Goal: Task Accomplishment & Management: Manage account settings

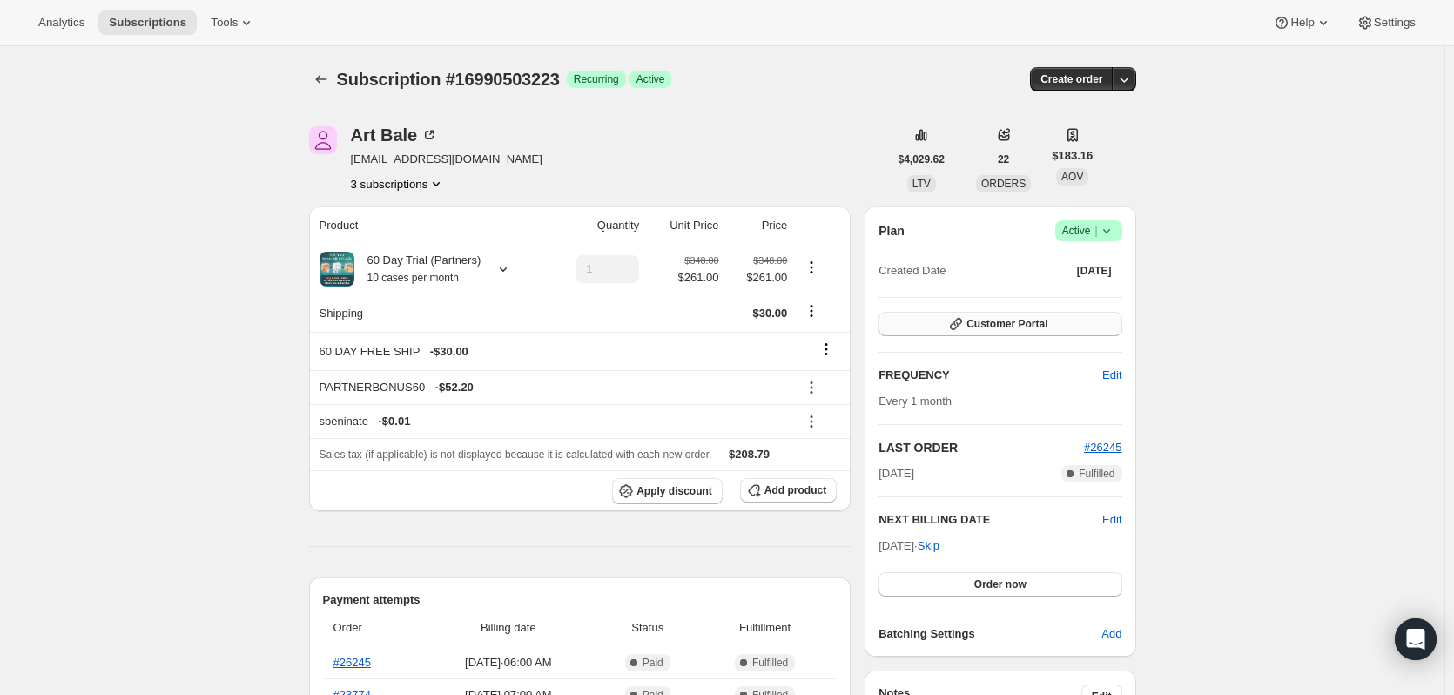
click at [989, 325] on span "Customer Portal" at bounding box center [1006, 324] width 81 height 14
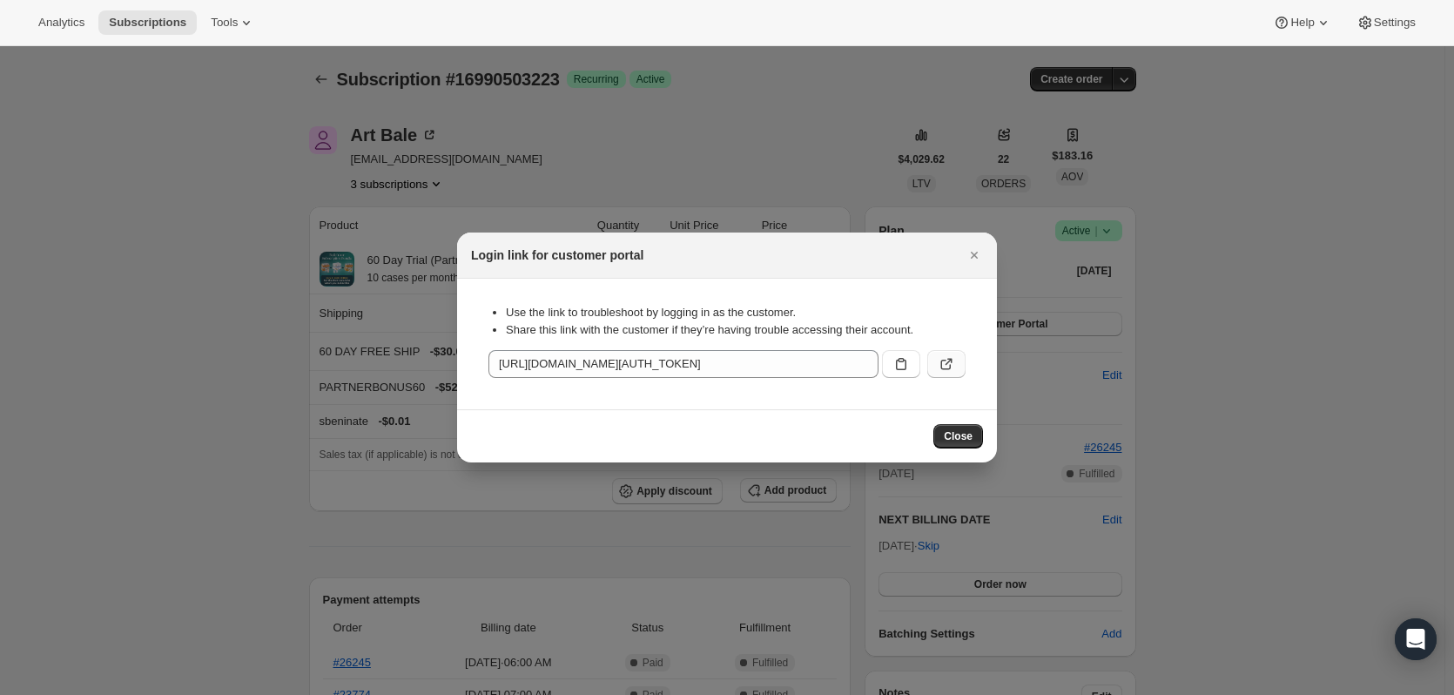
click at [955, 354] on button ":rc6:" at bounding box center [946, 364] width 38 height 28
click at [968, 258] on icon "Close" at bounding box center [974, 254] width 17 height 17
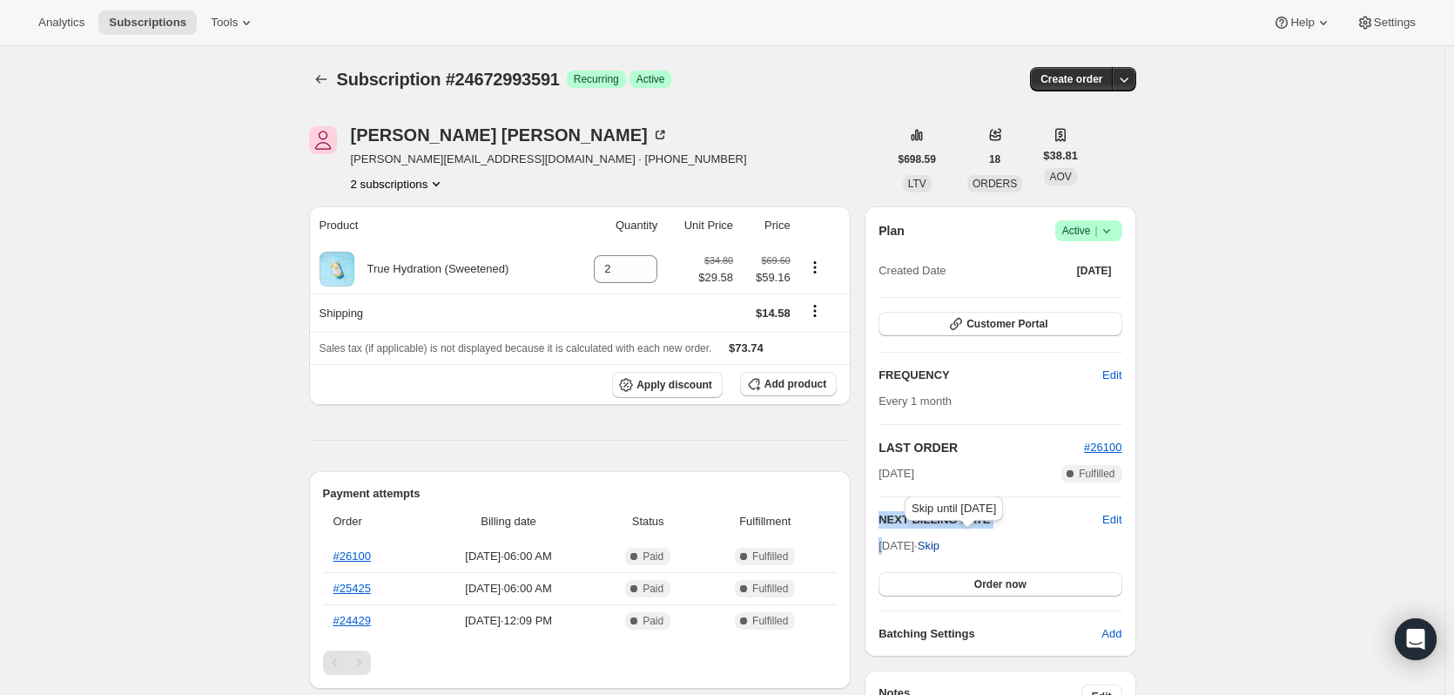
drag, startPoint x: 888, startPoint y: 549, endPoint x: 948, endPoint y: 545, distance: 60.2
click at [939, 545] on span "Aug 28, 2025 · Skip" at bounding box center [909, 545] width 61 height 13
click at [1135, 549] on div "Plan Success Active | Created Date May 28, 2025 Customer Portal FREQUENCY Edit …" at bounding box center [1000, 431] width 271 height 450
click at [410, 185] on button "2 subscriptions" at bounding box center [398, 183] width 95 height 17
click at [396, 217] on span "14854979895" at bounding box center [377, 216] width 70 height 13
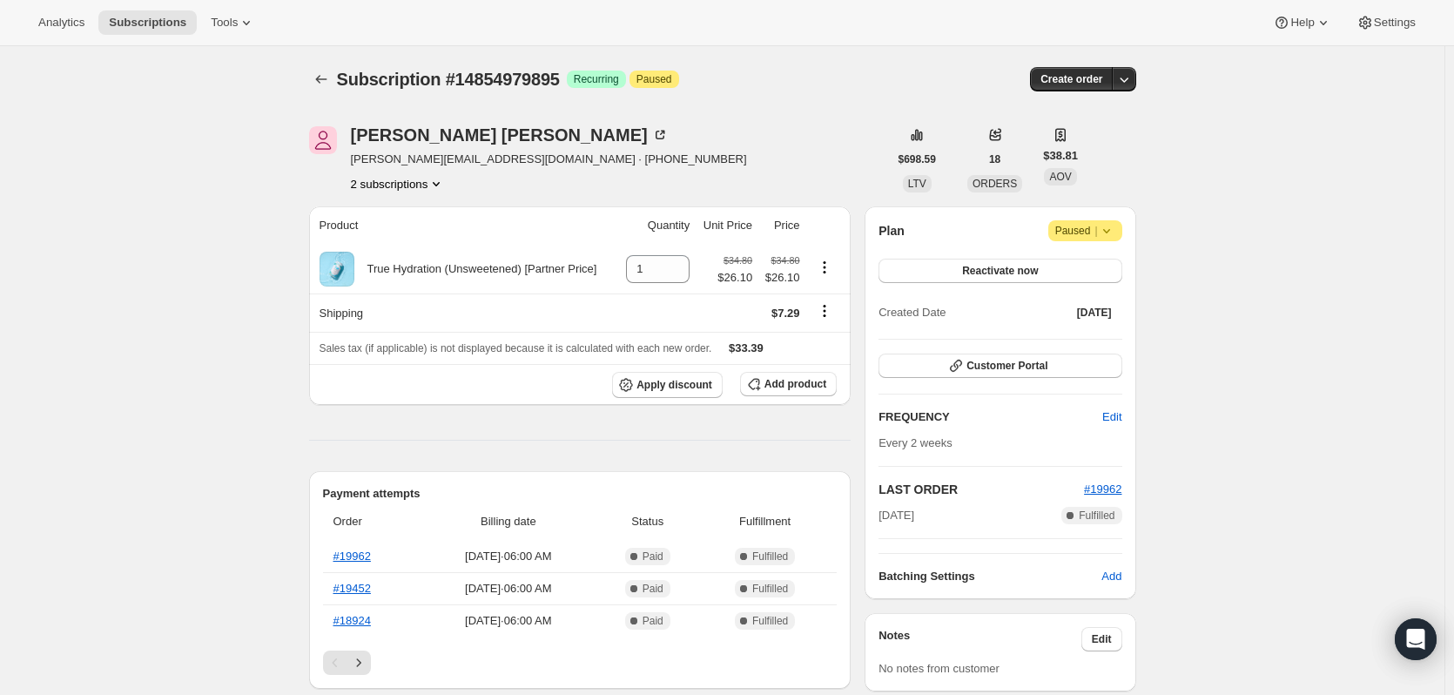
click at [418, 185] on button "2 subscriptions" at bounding box center [398, 183] width 95 height 17
click at [407, 246] on span "24672993591" at bounding box center [377, 245] width 70 height 13
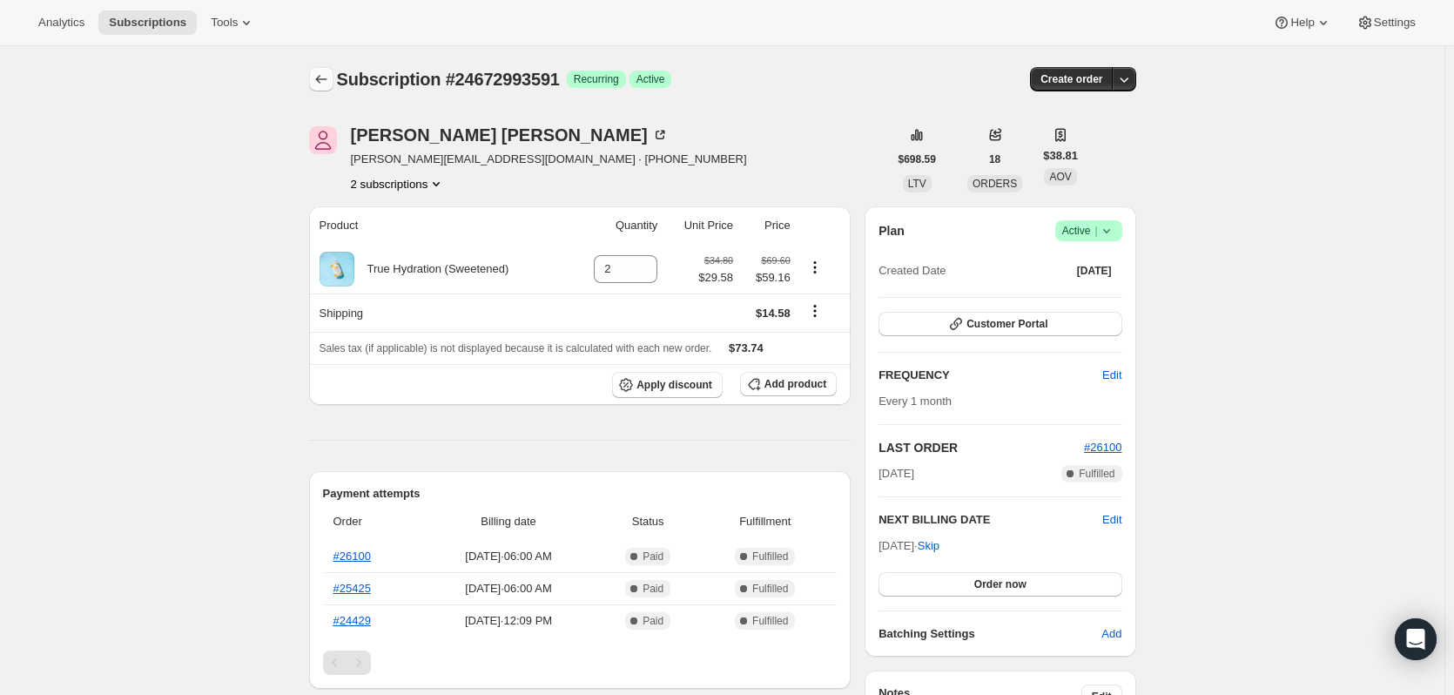
click at [321, 79] on icon "Subscriptions" at bounding box center [320, 79] width 11 height 9
